Goal: Transaction & Acquisition: Download file/media

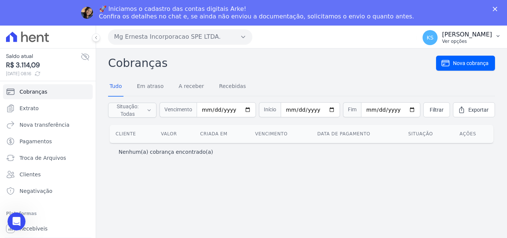
click at [478, 33] on p "[PERSON_NAME]" at bounding box center [467, 35] width 50 height 8
drag, startPoint x: 419, startPoint y: 57, endPoint x: 449, endPoint y: 85, distance: 40.9
click at [418, 57] on link "Logout" at bounding box center [459, 58] width 96 height 14
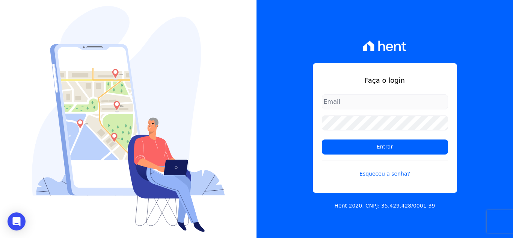
click at [378, 95] on input "email" at bounding box center [385, 101] width 126 height 15
type input "[PERSON_NAME][EMAIL_ADDRESS][PERSON_NAME][DOMAIN_NAME]"
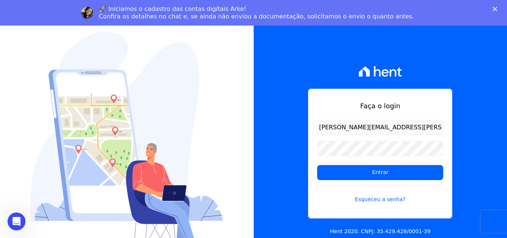
click at [346, 123] on input "[PERSON_NAME][EMAIL_ADDRESS][PERSON_NAME][DOMAIN_NAME]" at bounding box center [380, 127] width 126 height 15
drag, startPoint x: 373, startPoint y: 176, endPoint x: 325, endPoint y: 180, distance: 48.2
click at [373, 176] on input "Entrar" at bounding box center [380, 172] width 126 height 15
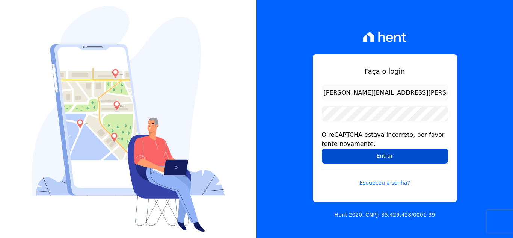
click at [377, 158] on input "Entrar" at bounding box center [385, 155] width 126 height 15
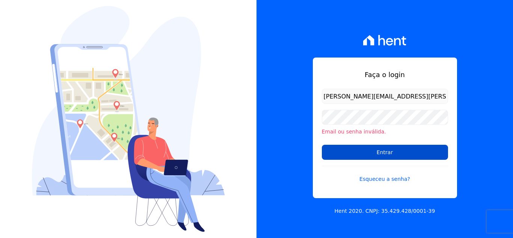
click at [361, 155] on input "Entrar" at bounding box center [385, 152] width 126 height 15
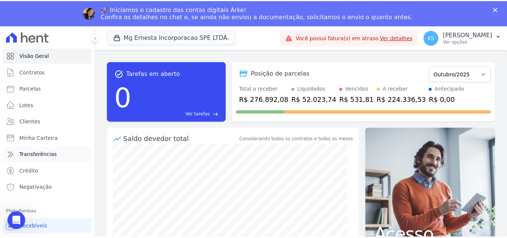
scroll to position [4, 0]
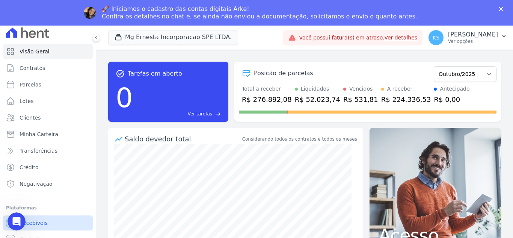
click at [45, 223] on link "Recebíveis" at bounding box center [48, 222] width 90 height 15
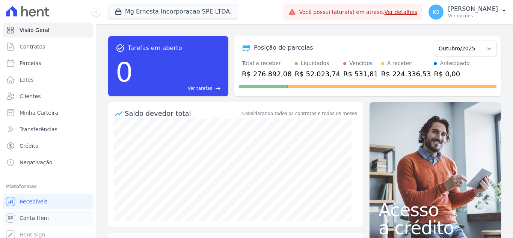
drag, startPoint x: 46, startPoint y: 216, endPoint x: 88, endPoint y: 219, distance: 41.8
click at [46, 216] on span "Conta Hent" at bounding box center [35, 218] width 30 height 8
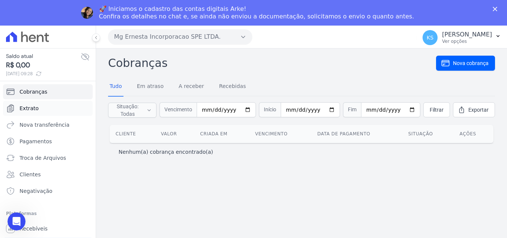
click at [32, 104] on link "Extrato" at bounding box center [48, 108] width 90 height 15
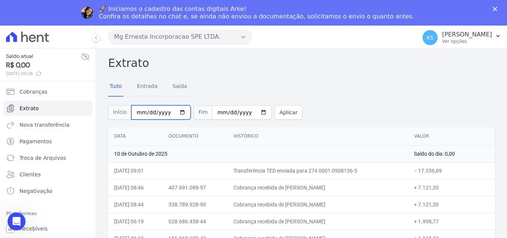
click at [176, 111] on input "2025-10-01" at bounding box center [160, 112] width 59 height 14
type input "[DATE]"
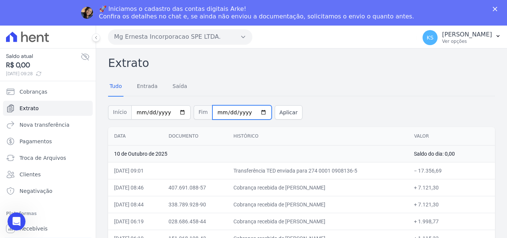
click at [255, 110] on input "2025-10-10" at bounding box center [241, 112] width 59 height 14
type input "[DATE]"
drag, startPoint x: 280, startPoint y: 114, endPoint x: 269, endPoint y: 145, distance: 32.4
click at [280, 114] on button "Aplicar" at bounding box center [289, 112] width 28 height 14
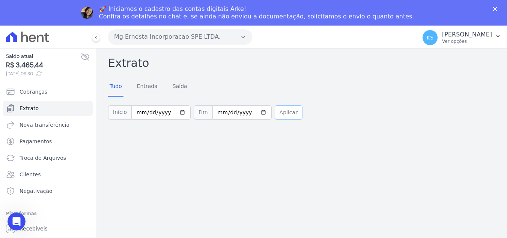
click at [282, 114] on button "Aplicar" at bounding box center [289, 112] width 28 height 14
click at [31, 92] on span "Cobranças" at bounding box center [34, 92] width 28 height 8
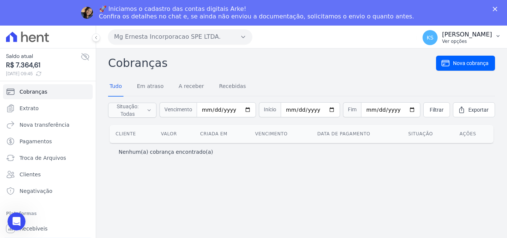
click at [470, 42] on p "Ver opções" at bounding box center [467, 41] width 50 height 6
click at [421, 60] on link "Logout" at bounding box center [459, 58] width 96 height 14
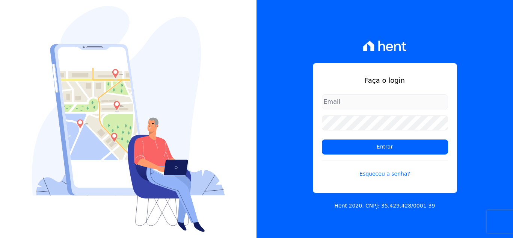
click at [369, 98] on input "email" at bounding box center [385, 101] width 126 height 15
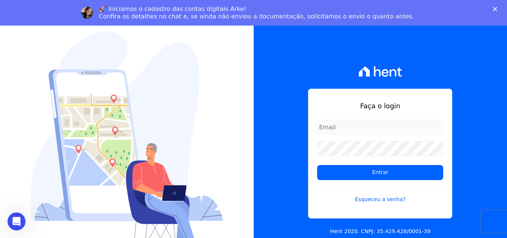
type input "kelly.silva@construtoramgtec.com.br"
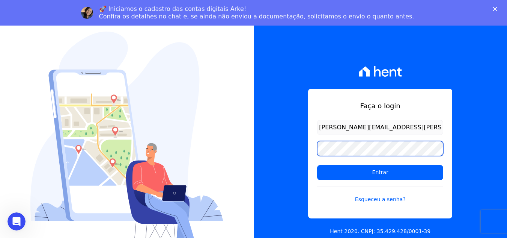
click at [317, 165] on input "Entrar" at bounding box center [380, 172] width 126 height 15
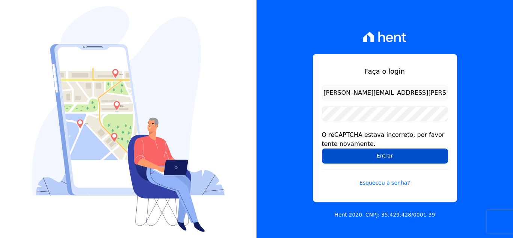
click at [364, 152] on input "Entrar" at bounding box center [385, 155] width 126 height 15
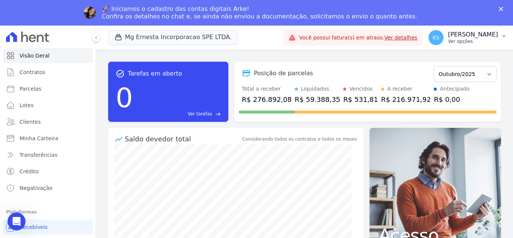
click at [476, 37] on p "Kelly Silva" at bounding box center [473, 35] width 50 height 8
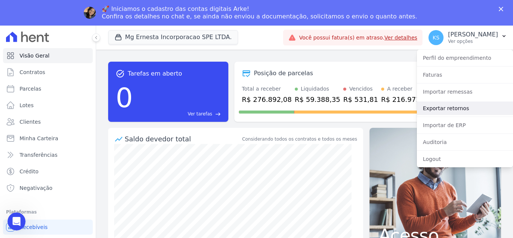
click at [452, 109] on link "Exportar retornos" at bounding box center [465, 108] width 96 height 14
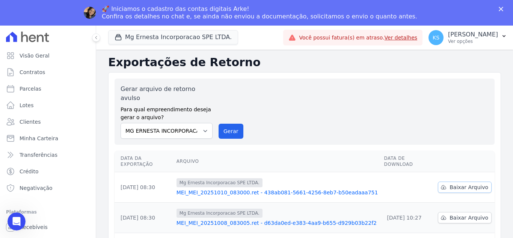
click at [451, 183] on span "Baixar Arquivo" at bounding box center [468, 187] width 39 height 8
click at [479, 39] on p "Ver opções" at bounding box center [473, 41] width 50 height 6
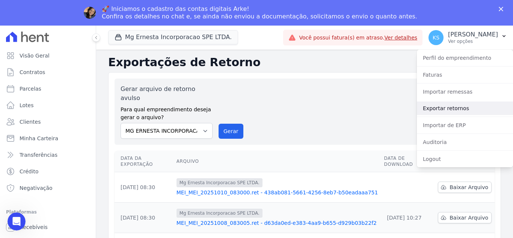
click at [452, 107] on link "Exportar retornos" at bounding box center [465, 108] width 96 height 14
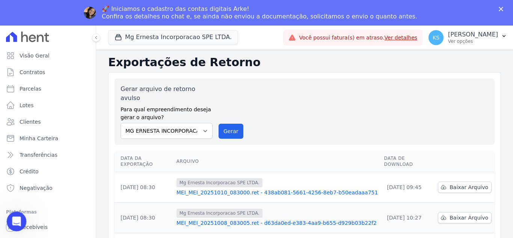
click at [18, 221] on icon "Abertura do Messenger da Intercom" at bounding box center [15, 220] width 12 height 12
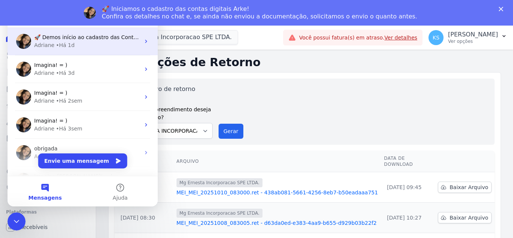
click at [62, 45] on div "• Há 1d" at bounding box center [65, 45] width 19 height 8
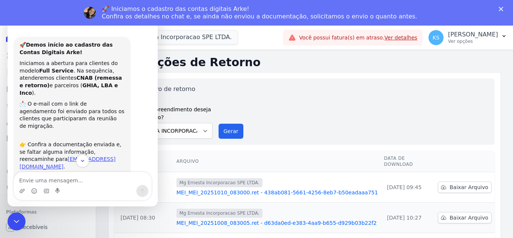
click at [291, 63] on h2 "Exportações de Retorno" at bounding box center [304, 63] width 393 height 14
click at [274, 94] on div "Gerar arquivo de retorno avulso Para qual empreendimento deseja gerar o arquivo…" at bounding box center [304, 111] width 368 height 54
click at [6, 220] on html at bounding box center [15, 220] width 18 height 18
click at [249, 101] on div "Gerar arquivo de retorno avulso Para qual empreendimento deseja gerar o arquivo…" at bounding box center [304, 111] width 368 height 54
click at [29, 36] on div "🚀 Demos início ao cadastro das Contas Digitais Arke! Iniciamos a abertura para …" at bounding box center [83, 141] width 150 height 226
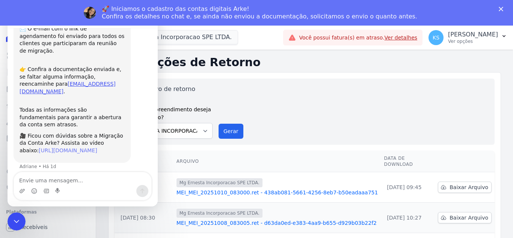
scroll to position [81, 0]
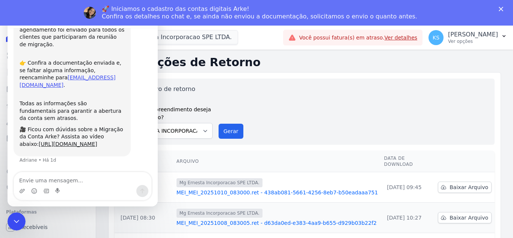
click at [256, 98] on div "Gerar arquivo de retorno avulso Para qual empreendimento deseja gerar o arquivo…" at bounding box center [304, 111] width 368 height 54
click at [15, 218] on icon "Encerramento do Messenger da Intercom" at bounding box center [15, 219] width 9 height 9
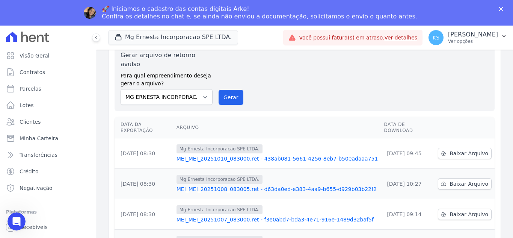
scroll to position [75, 0]
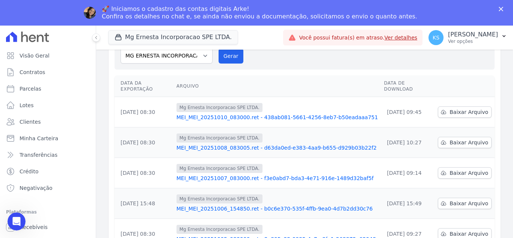
click at [501, 8] on icon "Fechar" at bounding box center [500, 9] width 5 height 5
